Goal: Task Accomplishment & Management: Manage account settings

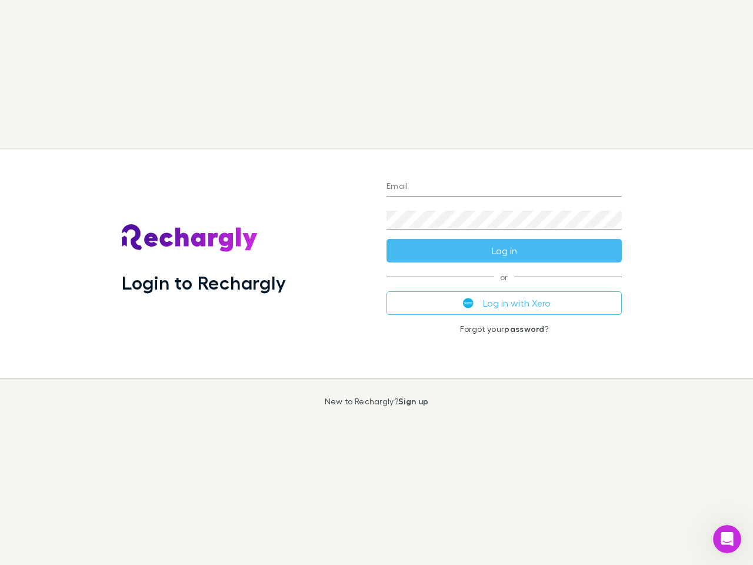
click at [377, 282] on div "Login to Rechargly" at bounding box center [244, 263] width 265 height 228
click at [504, 187] on input "Email" at bounding box center [504, 187] width 235 height 19
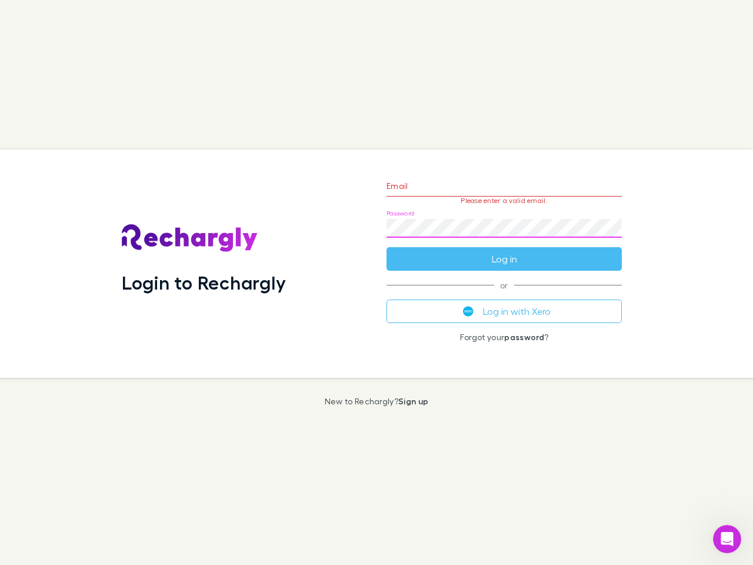
click at [504, 251] on form "Email Please enter a valid email. Password Log in" at bounding box center [504, 219] width 235 height 102
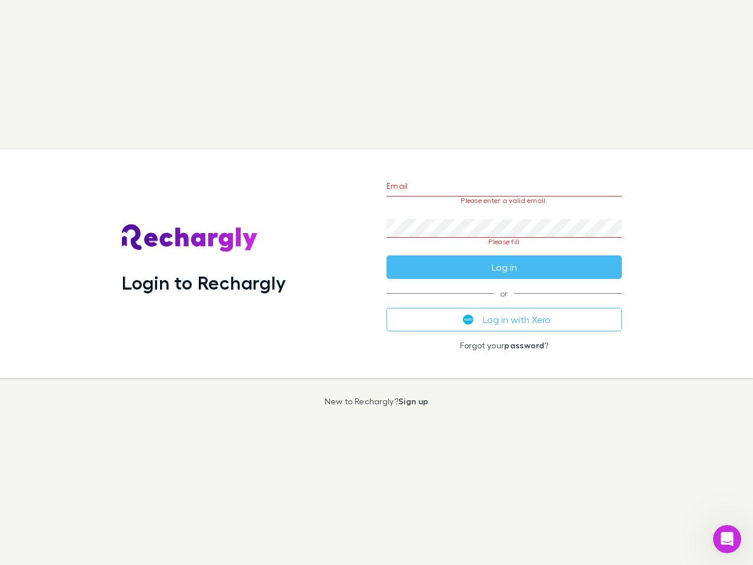
click at [504, 303] on div "Email Please enter a valid email. Password Please fill Log in or Log in with Xe…" at bounding box center [504, 263] width 254 height 228
